Goal: Task Accomplishment & Management: Manage account settings

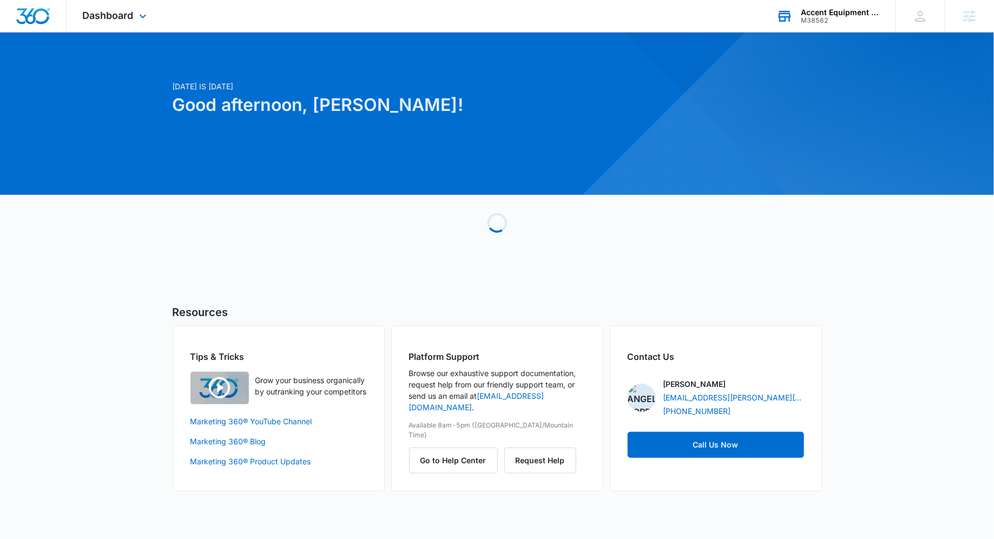
click at [833, 13] on div "Accent Equipment Company" at bounding box center [840, 12] width 79 height 9
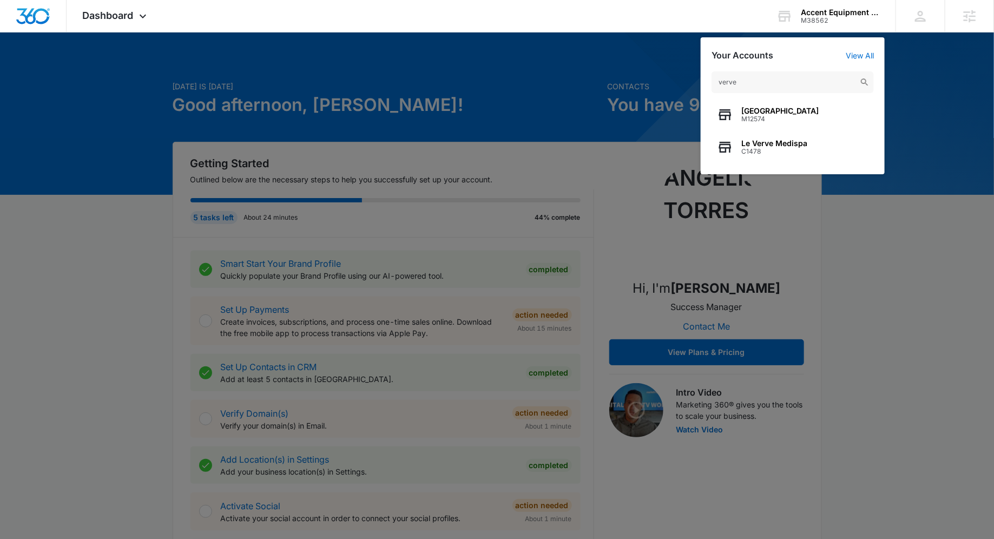
type input "verve"
click at [761, 107] on span "[GEOGRAPHIC_DATA]" at bounding box center [779, 111] width 77 height 9
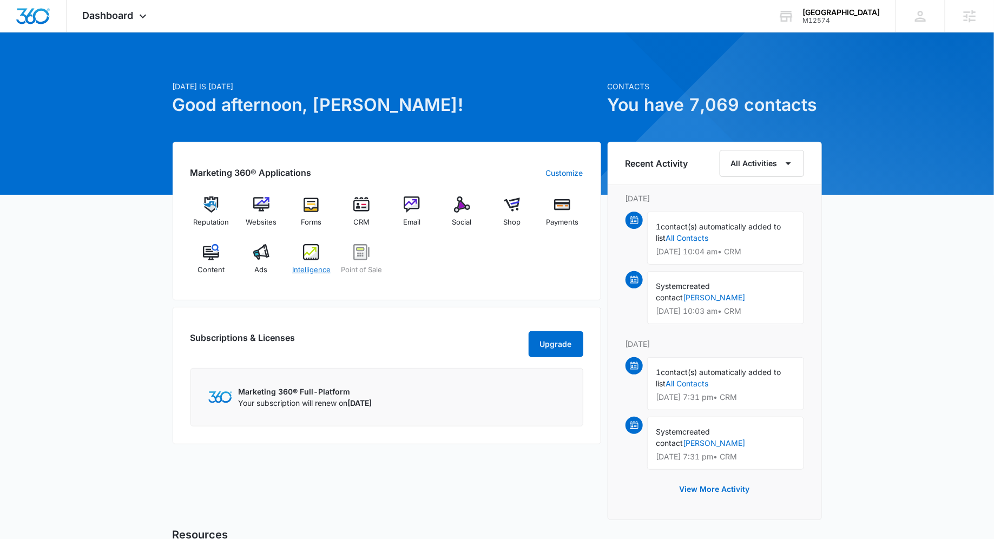
click at [328, 260] on div "Intelligence" at bounding box center [312, 263] width 42 height 39
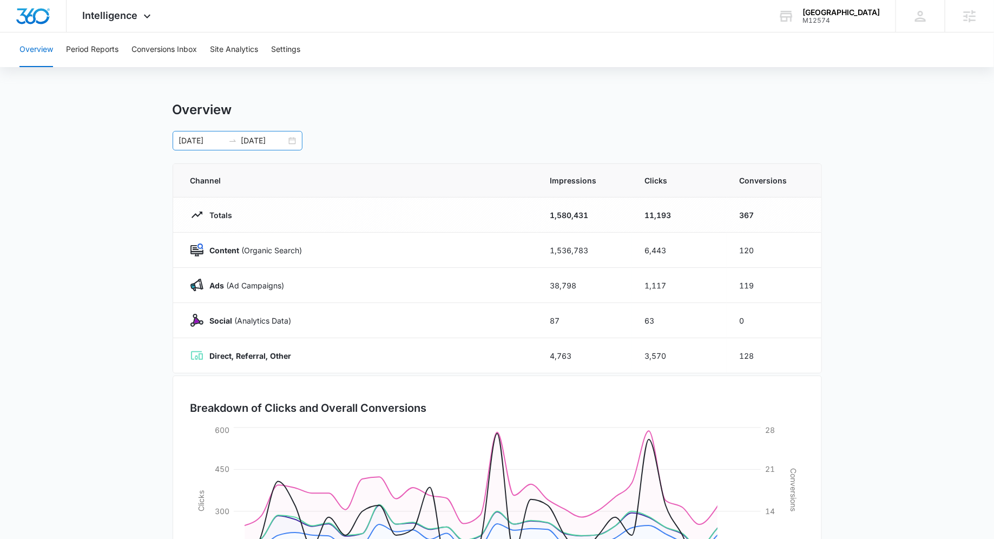
click at [291, 141] on div "08/31/2025 09/30/2025" at bounding box center [238, 140] width 130 height 19
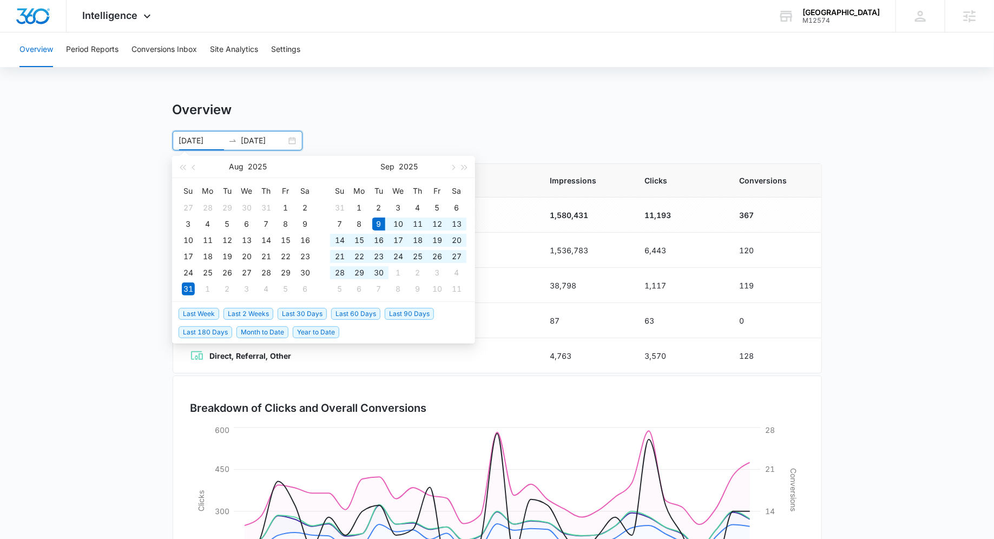
click at [285, 310] on span "Last 30 Days" at bounding box center [302, 314] width 49 height 12
type input "09/09/2025"
type input "10/09/2025"
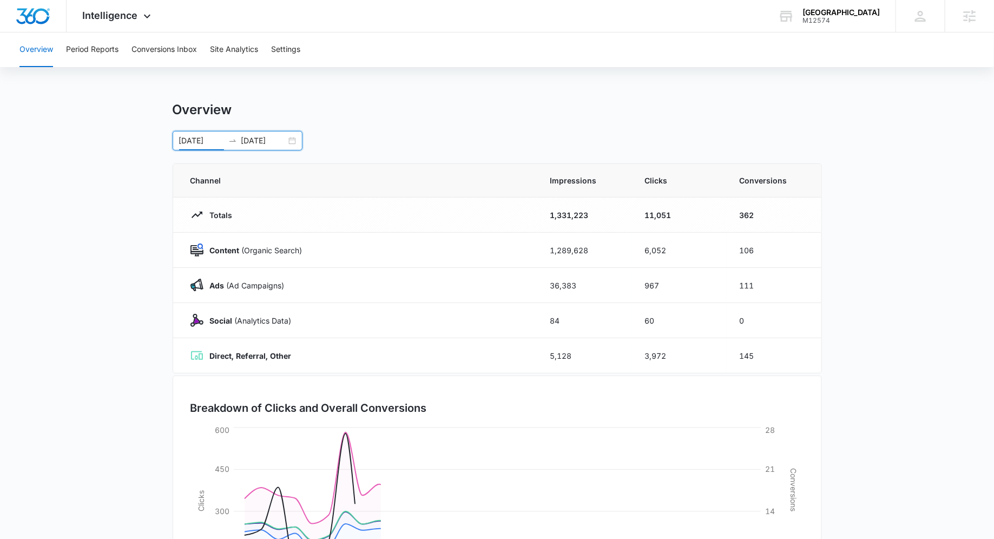
click at [124, 41] on div "Overview Period Reports Conversions Inbox Site Analytics Settings" at bounding box center [497, 49] width 968 height 35
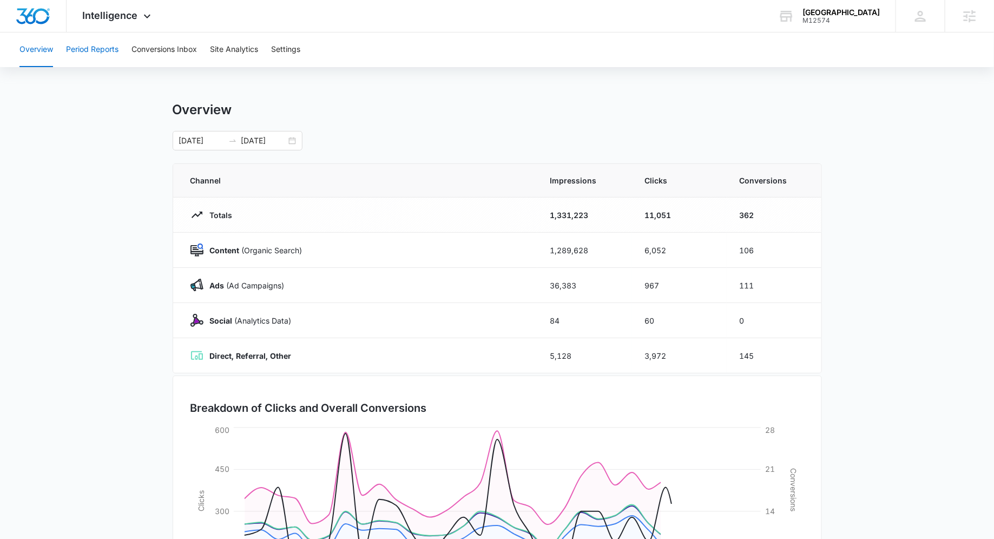
click at [114, 48] on button "Period Reports" at bounding box center [92, 49] width 52 height 35
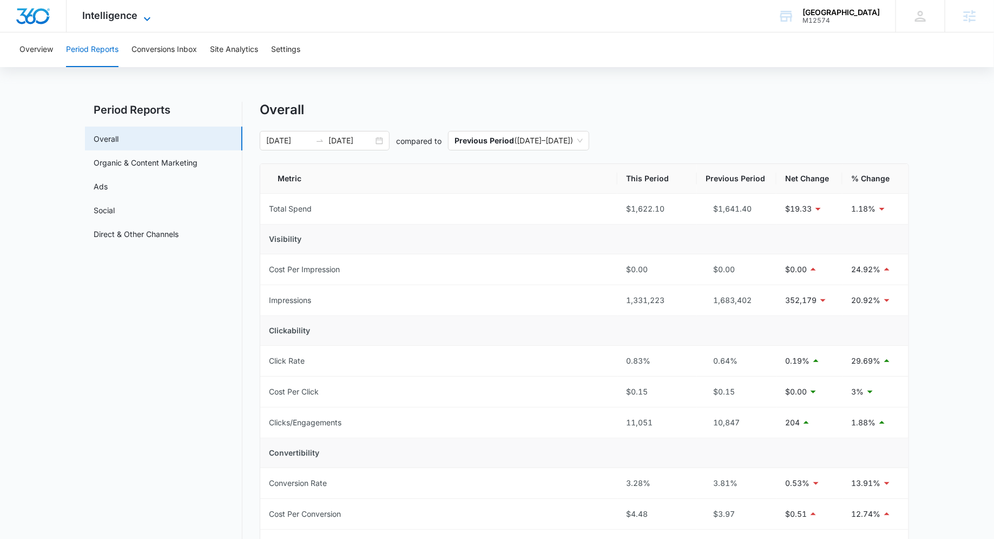
click at [143, 11] on div "Intelligence Apps Reputation Websites Forms CRM Email Social Shop Payments POS …" at bounding box center [118, 16] width 103 height 32
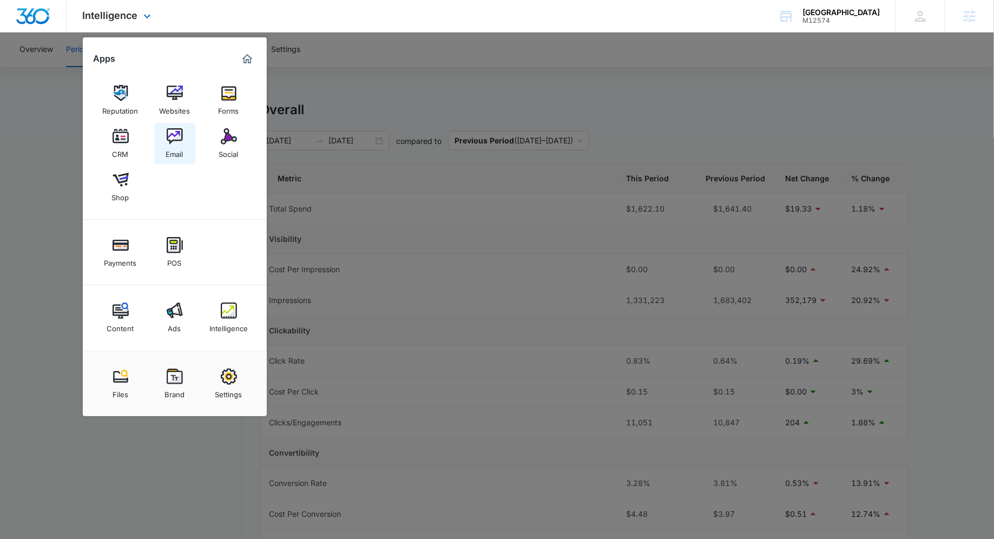
click at [181, 148] on div "Email" at bounding box center [174, 151] width 17 height 14
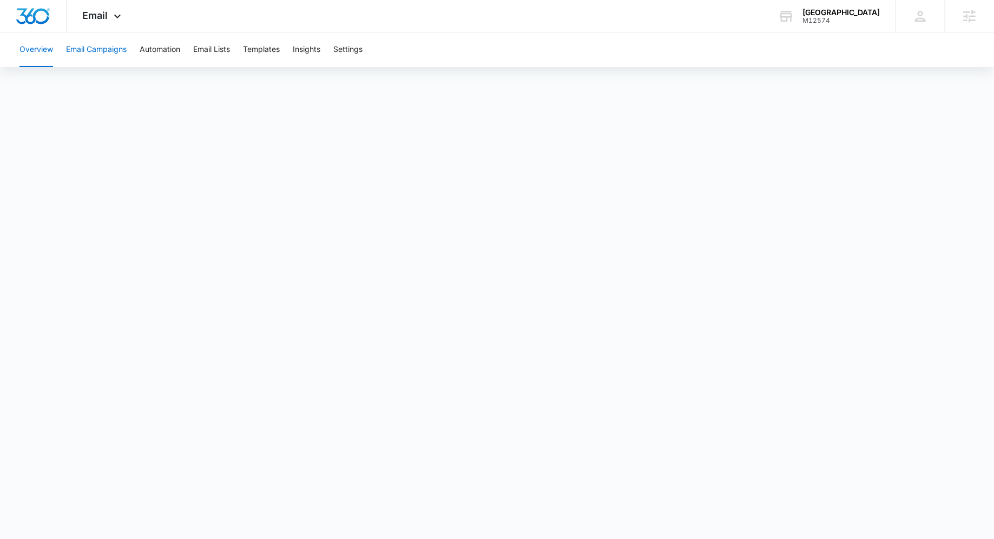
click at [89, 47] on button "Email Campaigns" at bounding box center [96, 49] width 61 height 35
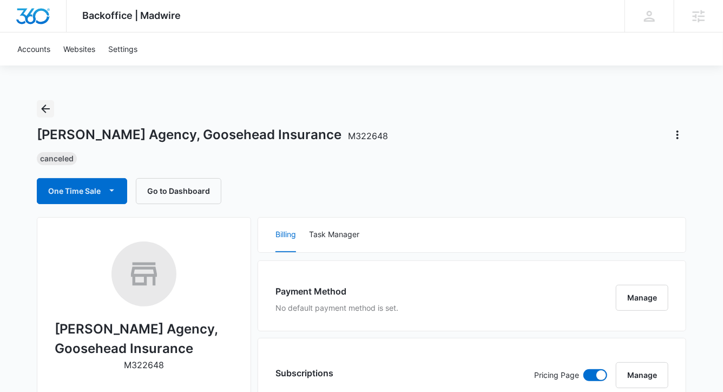
click at [53, 109] on button "Back" at bounding box center [45, 108] width 17 height 17
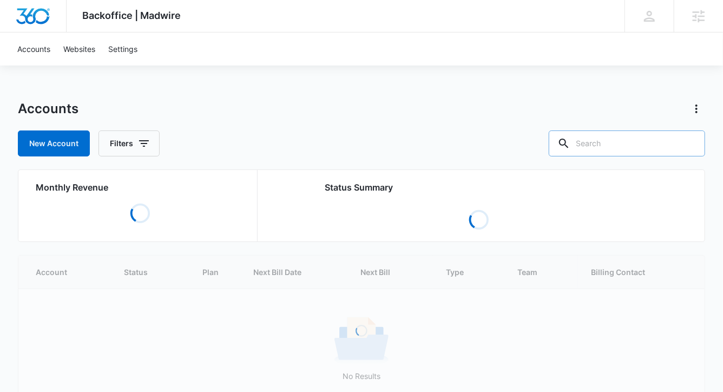
click at [627, 152] on input "text" at bounding box center [627, 143] width 156 height 26
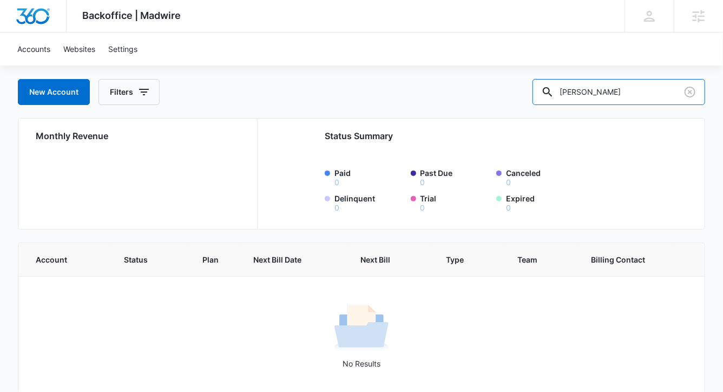
scroll to position [66, 0]
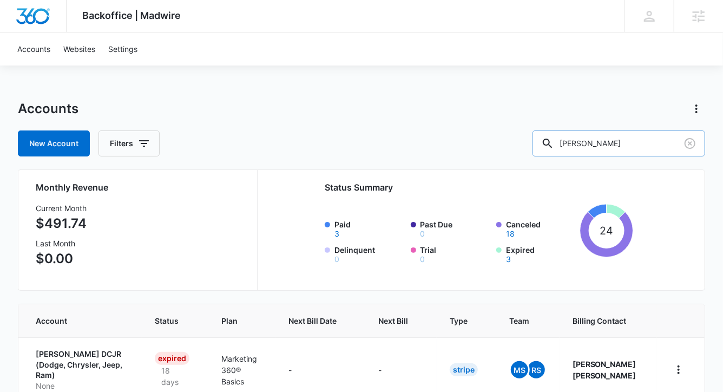
click at [626, 134] on input "[PERSON_NAME]" at bounding box center [618, 143] width 173 height 26
type input "[PERSON_NAME]"
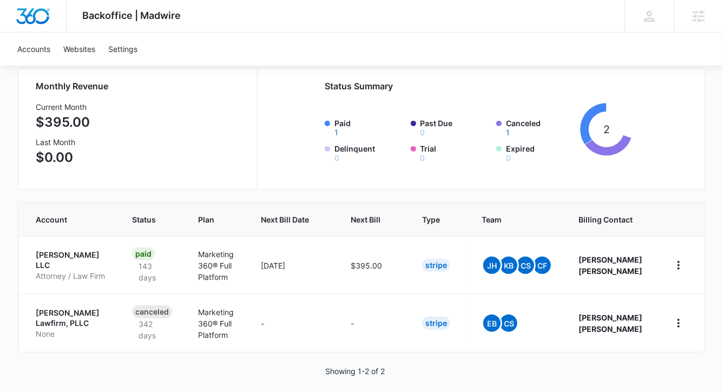
scroll to position [108, 0]
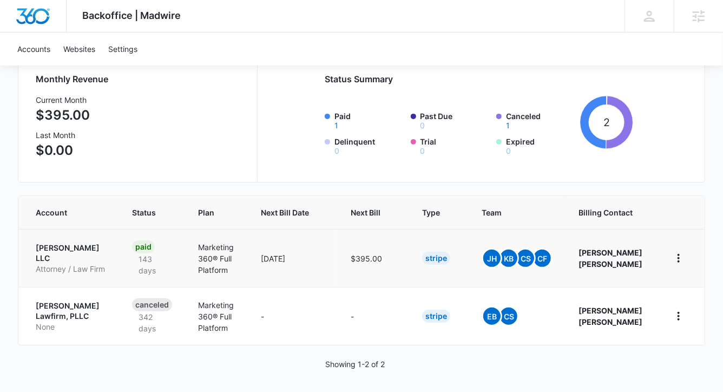
click at [85, 247] on p "[PERSON_NAME] LLC" at bounding box center [71, 252] width 70 height 21
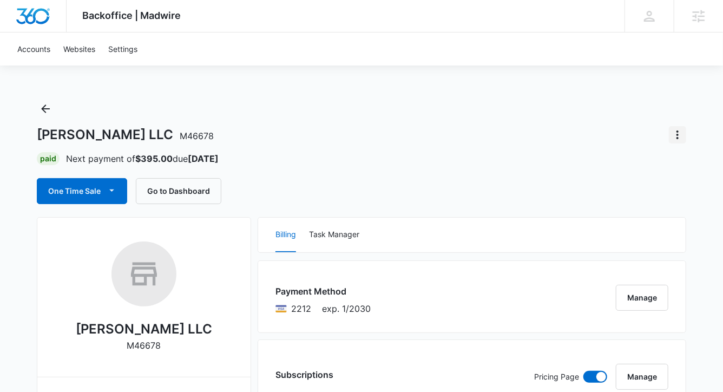
click at [673, 128] on button "Actions" at bounding box center [677, 134] width 17 height 17
click at [637, 163] on div "Close Account" at bounding box center [634, 165] width 51 height 8
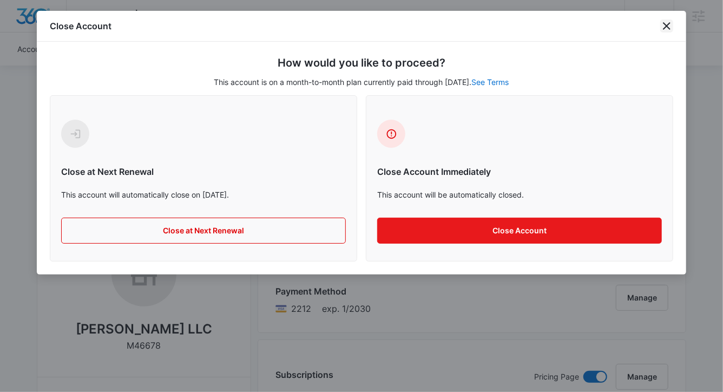
click at [668, 20] on icon "close" at bounding box center [666, 25] width 13 height 13
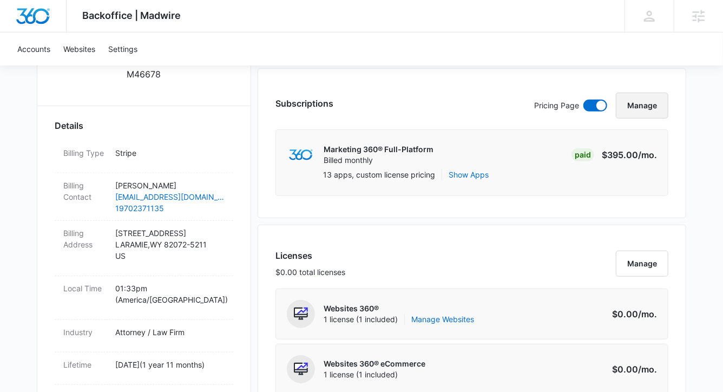
scroll to position [266, 0]
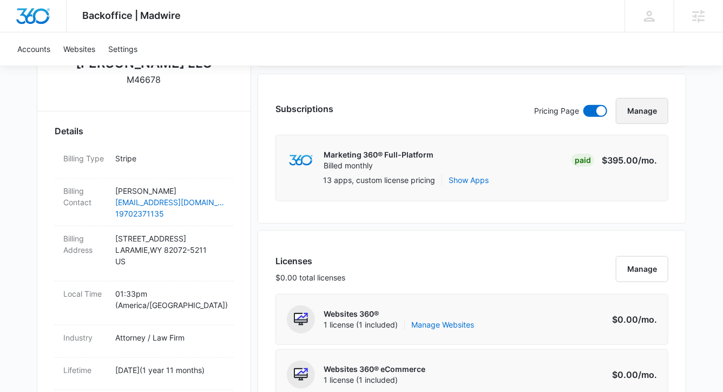
click at [647, 110] on button "Manage" at bounding box center [642, 111] width 52 height 26
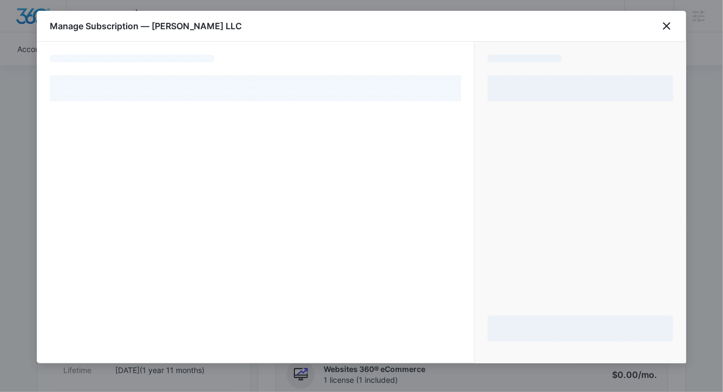
select select "pm_1RQsRRA4n8RTgNjUKoN2rtfv"
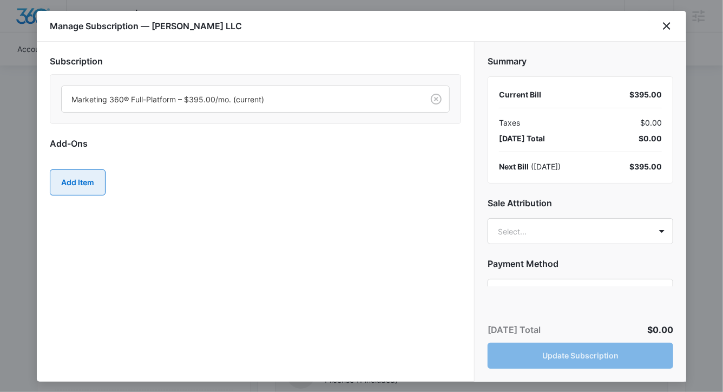
click at [91, 173] on button "Add Item" at bounding box center [78, 182] width 56 height 26
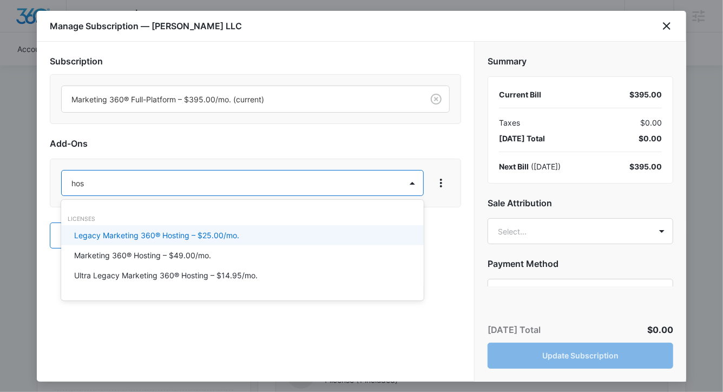
click at [282, 182] on div at bounding box center [361, 196] width 723 height 392
type input "hos"
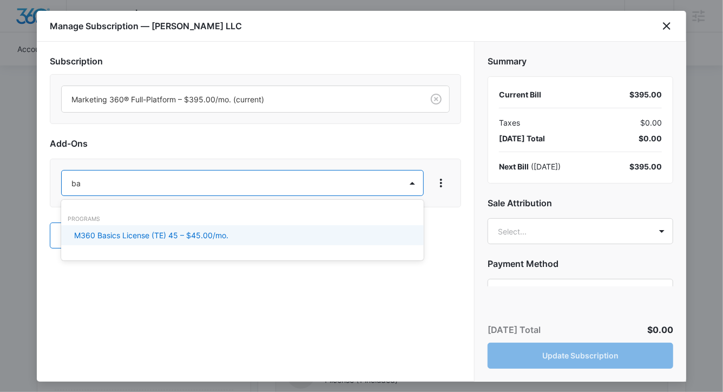
type input "b"
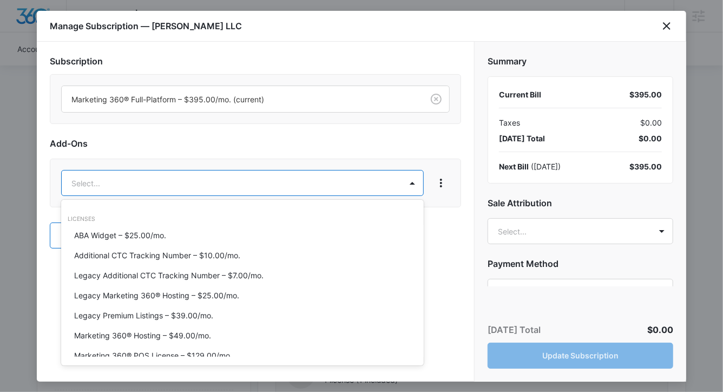
type input "m"
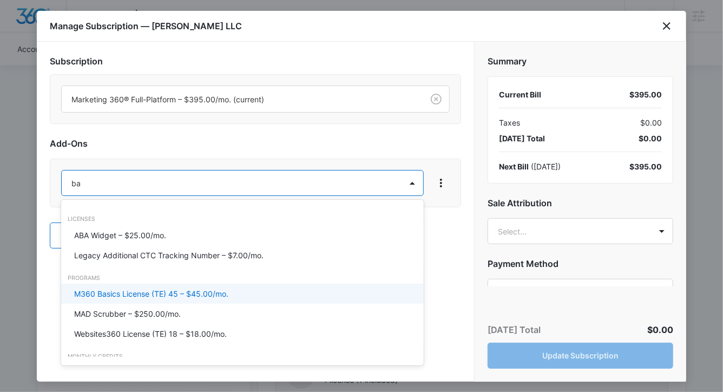
type input "b"
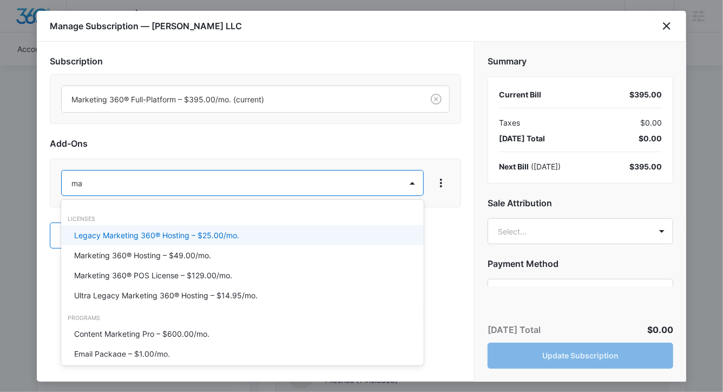
type input "m"
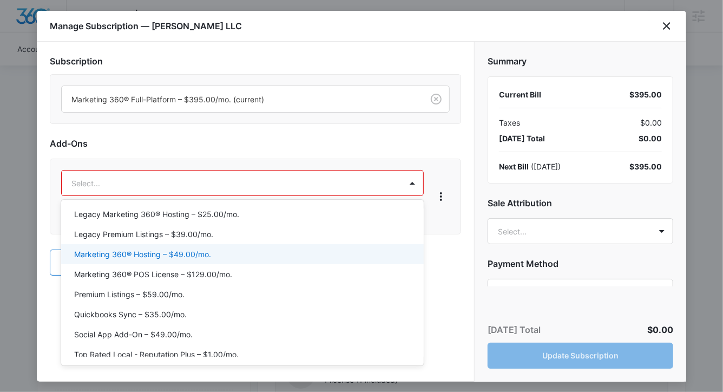
scroll to position [84, 0]
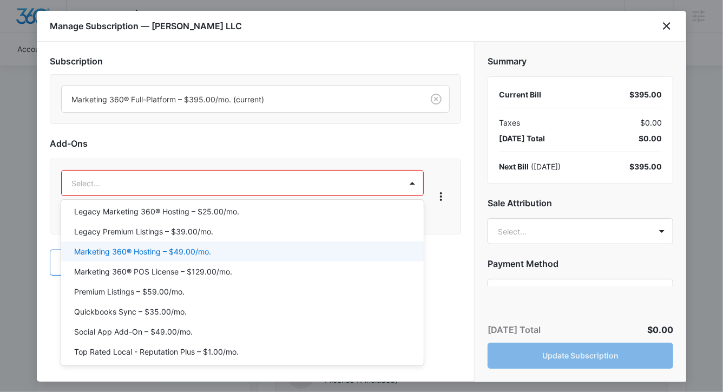
click at [170, 243] on div "Marketing 360® Hosting – $49.00/mo." at bounding box center [242, 251] width 362 height 20
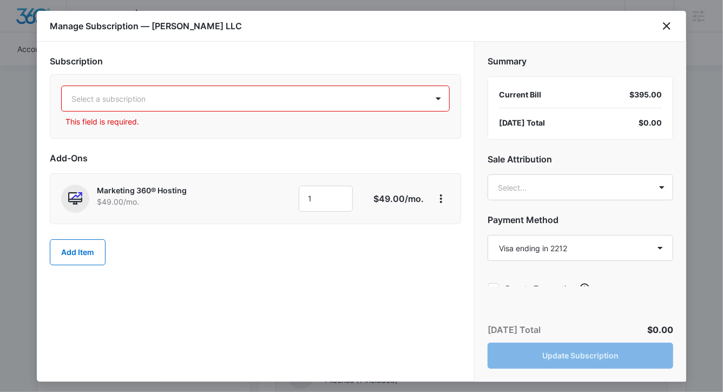
click at [411, 111] on div "Select a subscription" at bounding box center [255, 98] width 388 height 26
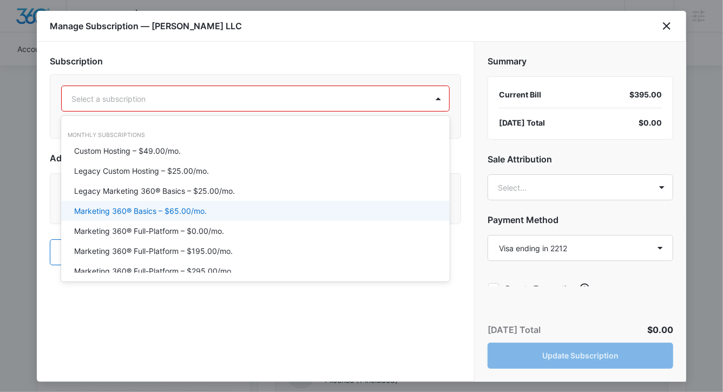
click at [263, 209] on div "Marketing 360® Basics – $65.00/mo." at bounding box center [254, 210] width 360 height 11
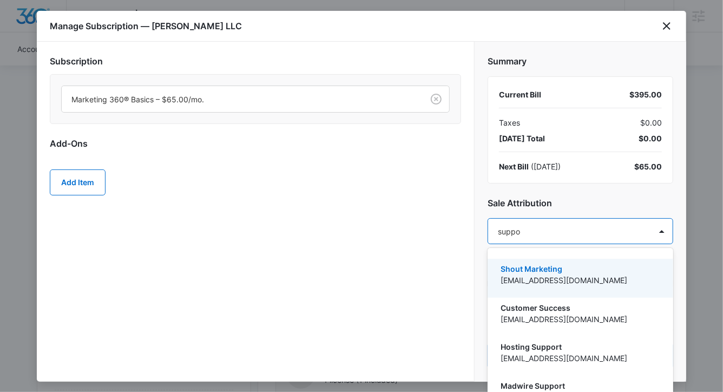
type input "suppor"
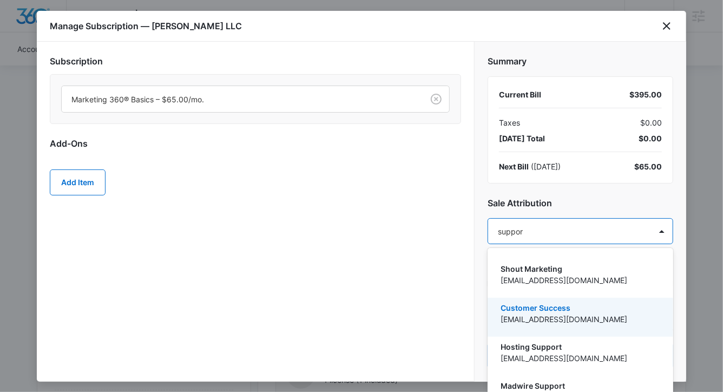
click at [615, 302] on p "Customer Success" at bounding box center [578, 307] width 157 height 11
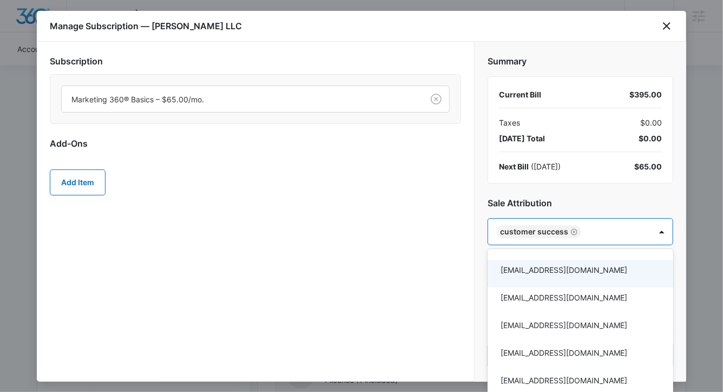
click at [433, 282] on div at bounding box center [361, 196] width 723 height 392
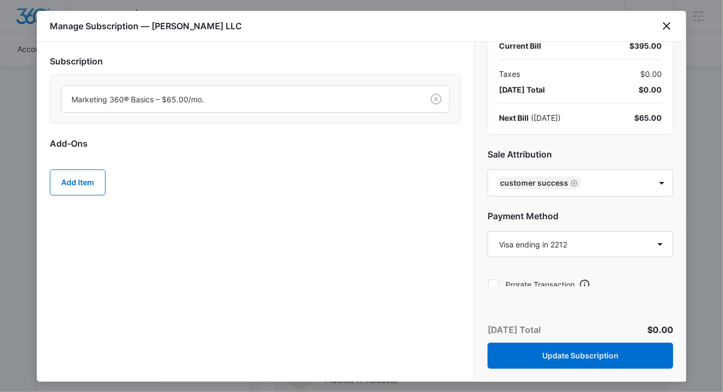
scroll to position [58, 0]
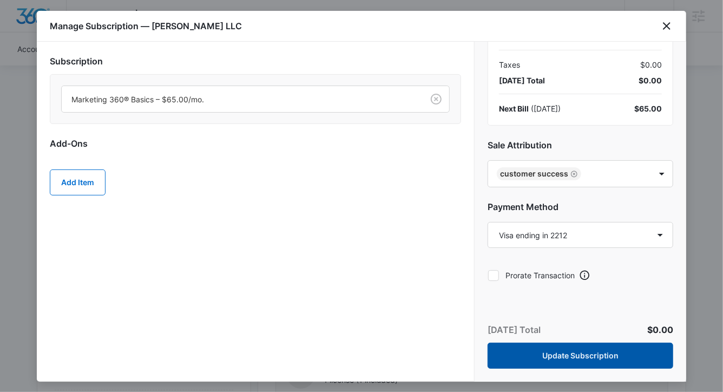
click at [587, 352] on button "Update Subscription" at bounding box center [580, 355] width 186 height 26
